Goal: Find specific page/section: Find specific page/section

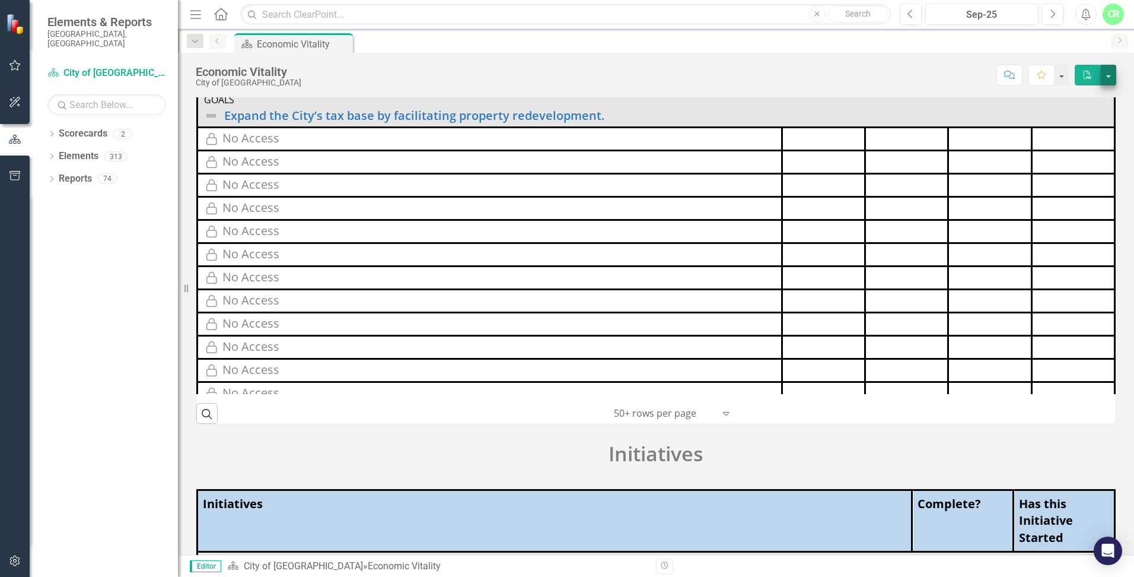
scroll to position [88, 0]
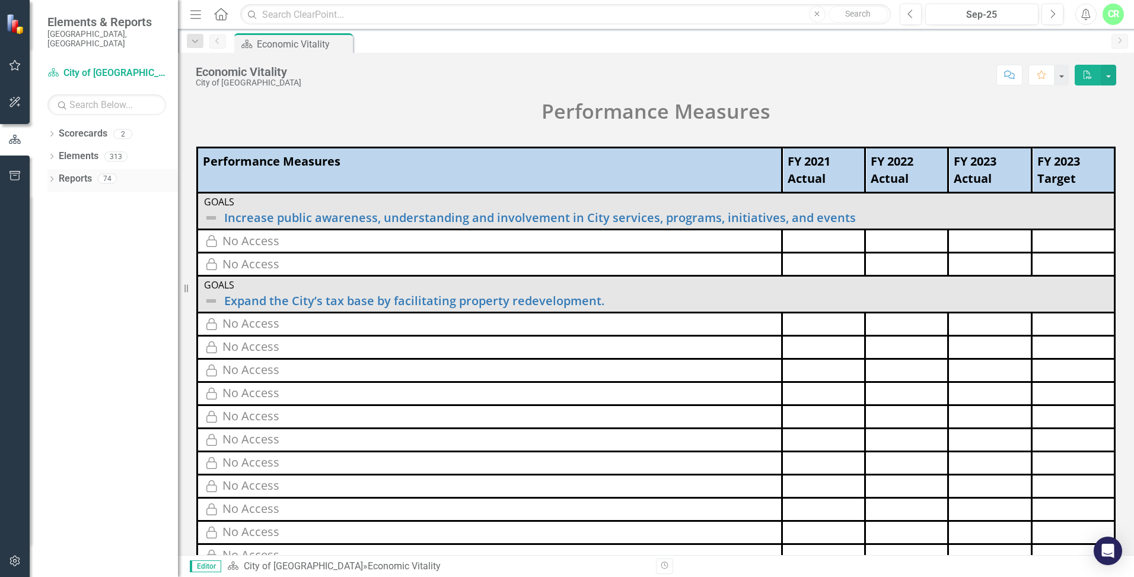
click at [50, 169] on div "Dropdown Reports 74" at bounding box center [112, 180] width 130 height 23
click at [52, 153] on div "Dropdown" at bounding box center [51, 158] width 8 height 10
click at [144, 218] on div "152" at bounding box center [141, 223] width 23 height 10
click at [136, 218] on div "152" at bounding box center [141, 223] width 23 height 10
click at [57, 221] on icon "Dropdown" at bounding box center [57, 224] width 8 height 7
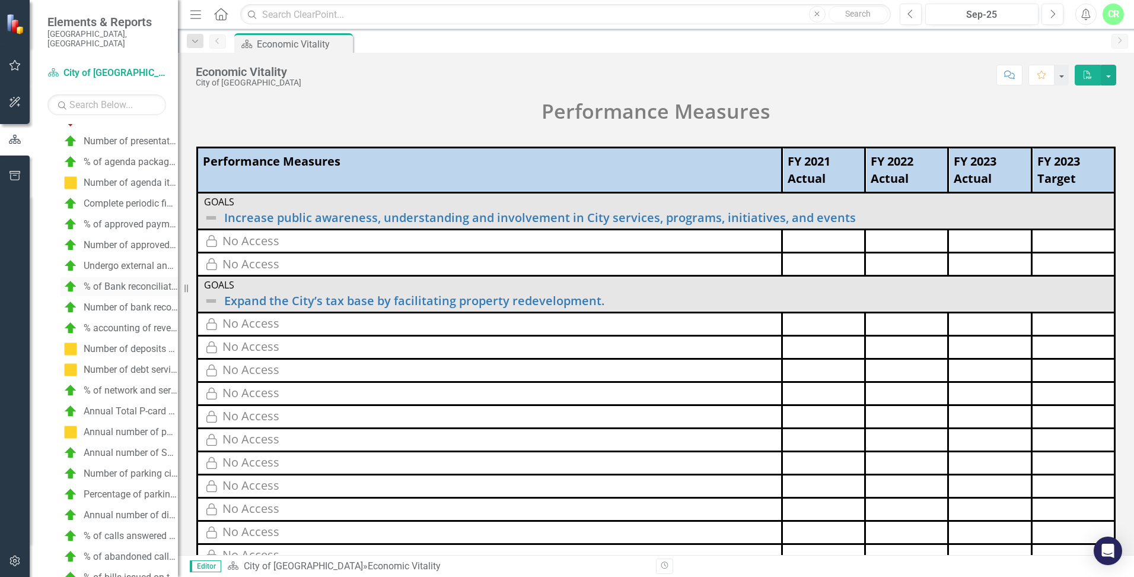
scroll to position [1364, 0]
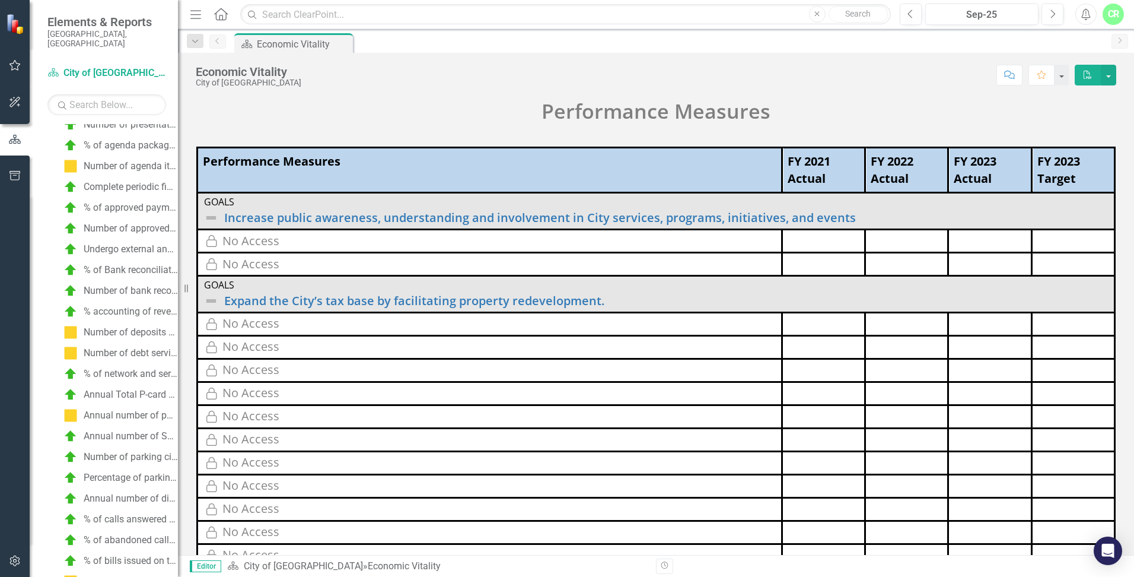
click at [302, 118] on p "Performance Measures" at bounding box center [656, 111] width 921 height 29
click at [212, 41] on link "Previous" at bounding box center [217, 41] width 17 height 14
click at [193, 40] on icon "button" at bounding box center [195, 41] width 6 height 3
click at [194, 17] on icon "Menu" at bounding box center [195, 14] width 15 height 12
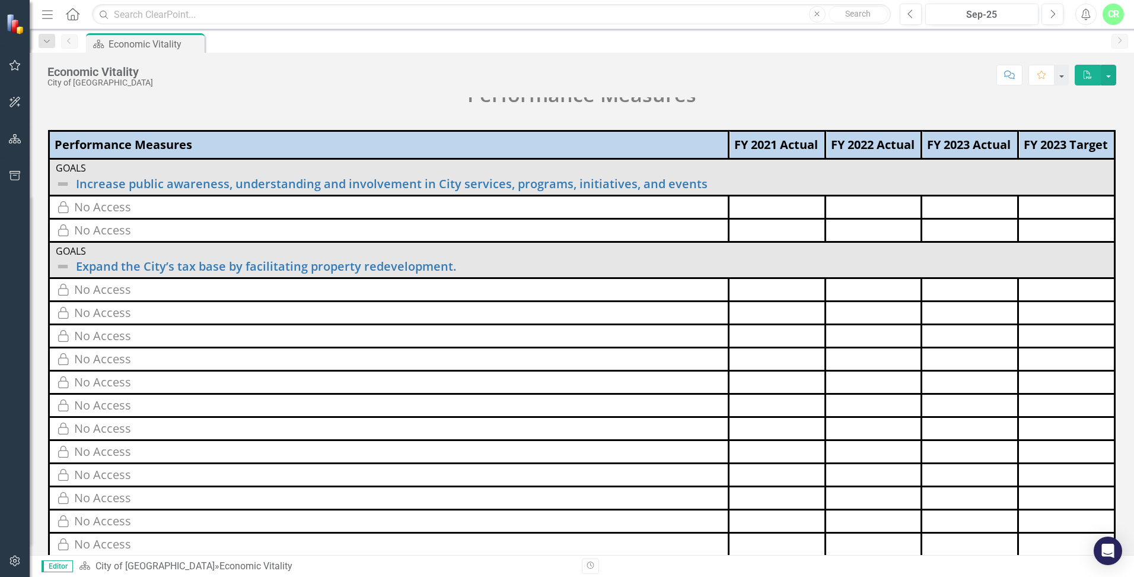
scroll to position [71, 0]
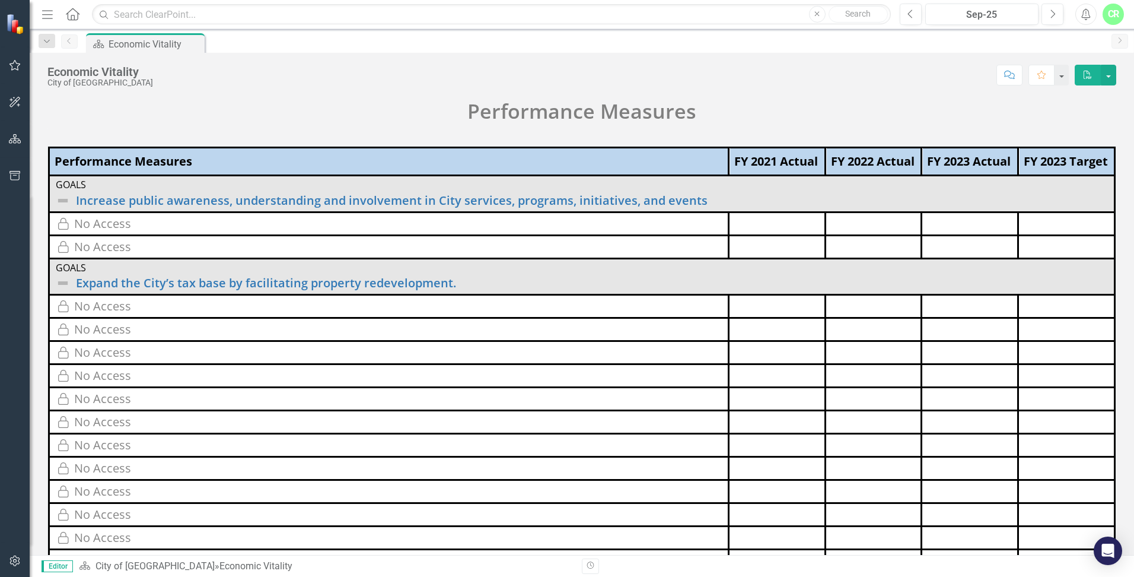
click at [55, 43] on div "Dropdown Search Scorecard Economic Vitality Pin" at bounding box center [47, 41] width 28 height 14
click at [52, 41] on icon "Dropdown" at bounding box center [47, 41] width 11 height 8
click at [20, 152] on div at bounding box center [15, 155] width 30 height 6
click at [14, 138] on icon "button" at bounding box center [15, 138] width 12 height 9
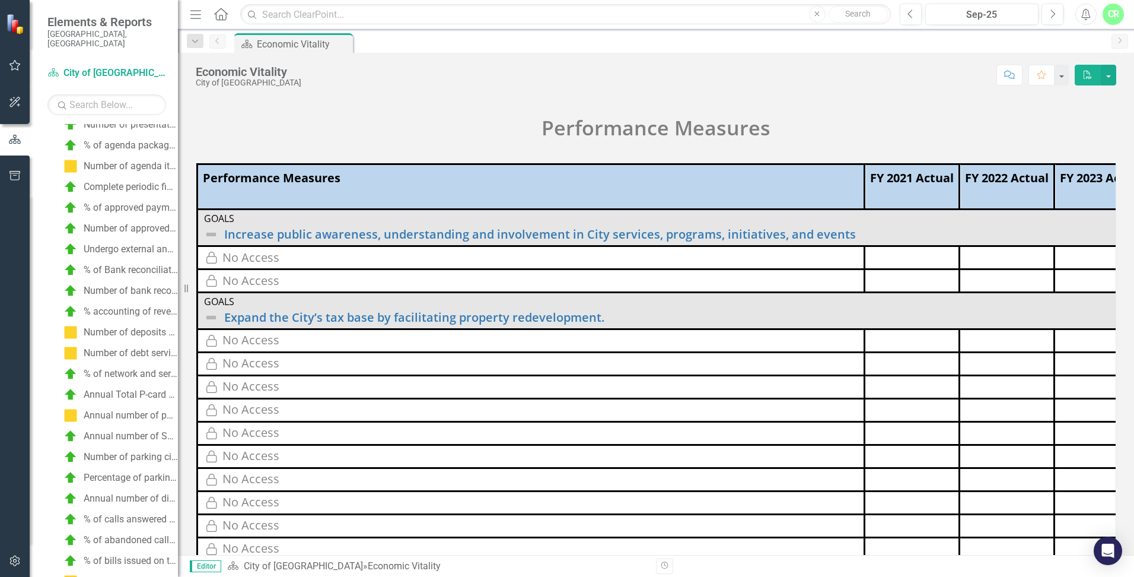
scroll to position [88, 0]
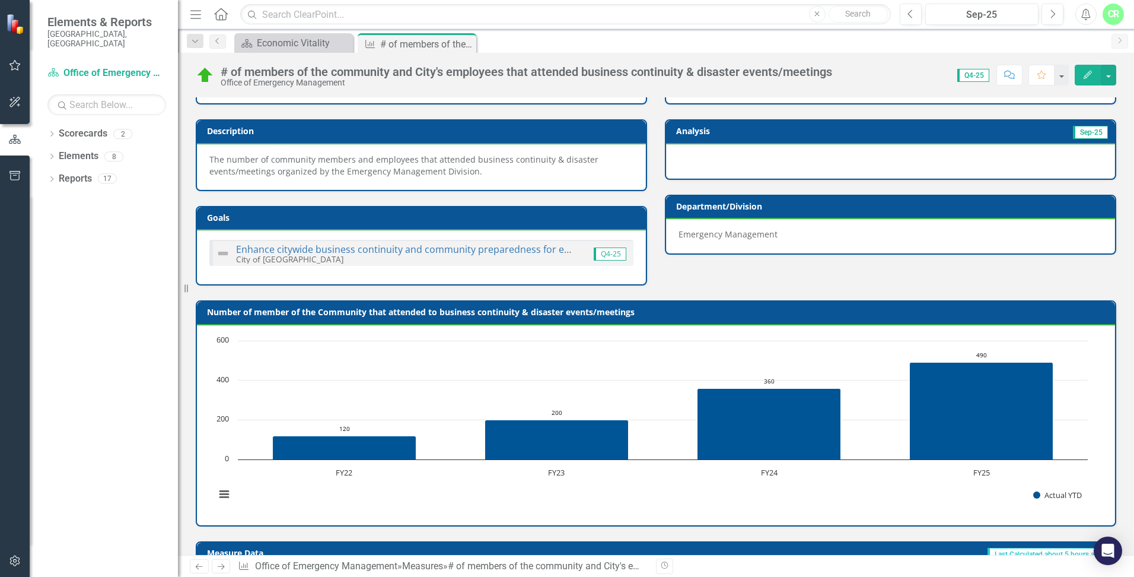
scroll to position [119, 0]
